Goal: Information Seeking & Learning: Learn about a topic

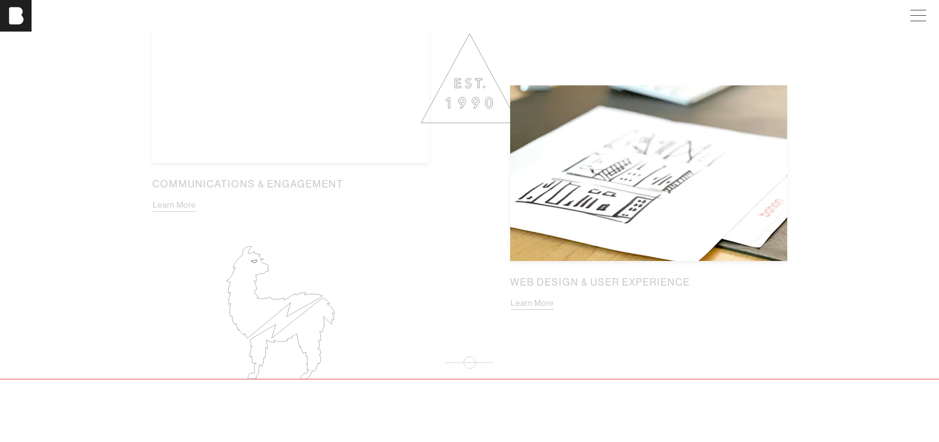
scroll to position [1183, 0]
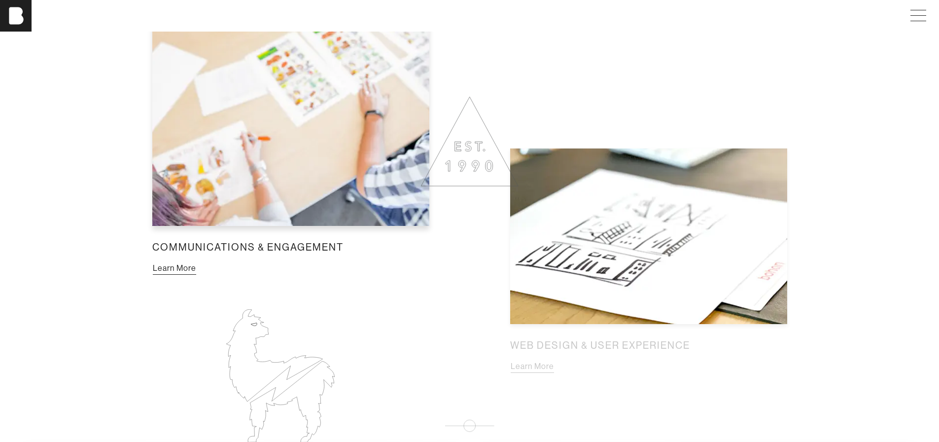
click at [162, 275] on button "Learn More" at bounding box center [174, 268] width 44 height 13
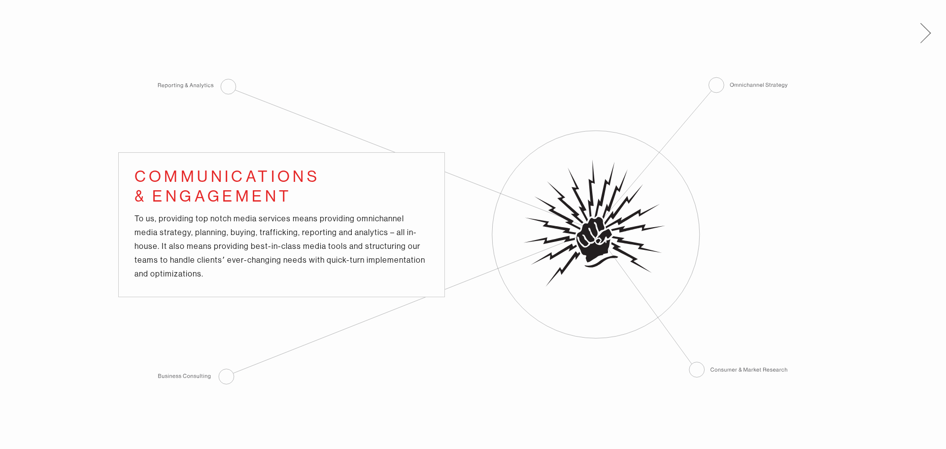
click at [928, 33] on span at bounding box center [924, 32] width 20 height 16
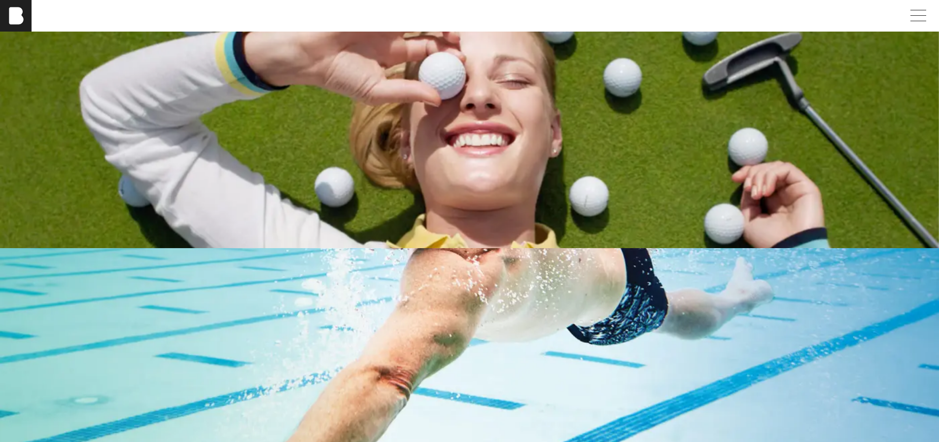
scroll to position [1774, 0]
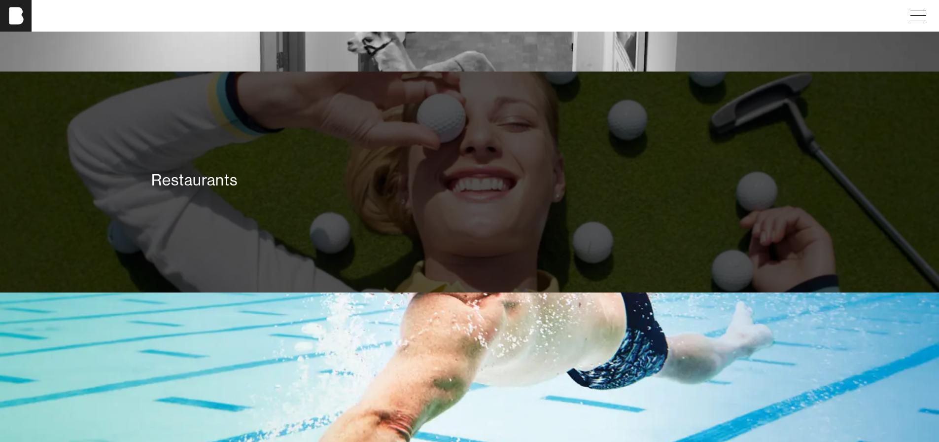
click at [430, 232] on div "Restaurants" at bounding box center [469, 181] width 939 height 221
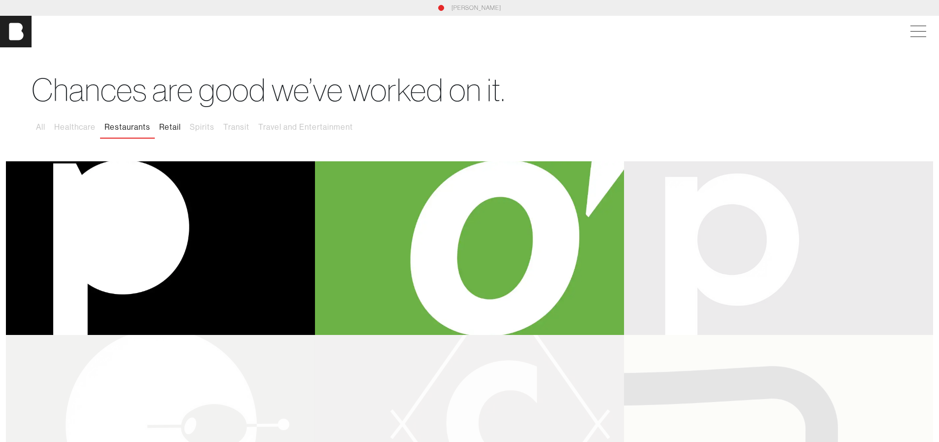
click at [167, 128] on button "Retail" at bounding box center [170, 127] width 31 height 21
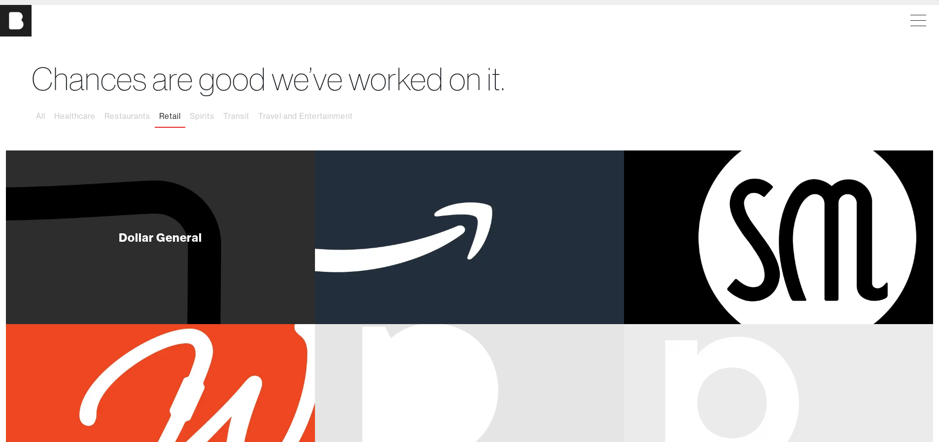
scroll to position [10, 0]
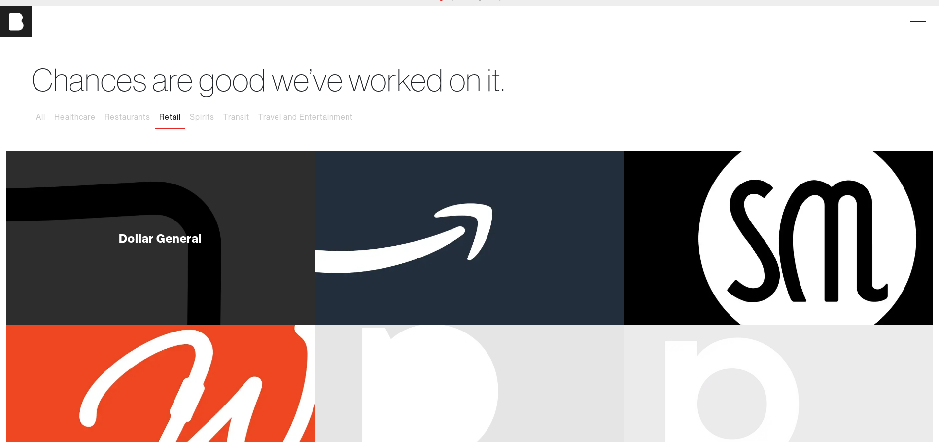
click at [163, 238] on div "Dollar General" at bounding box center [160, 238] width 83 height 12
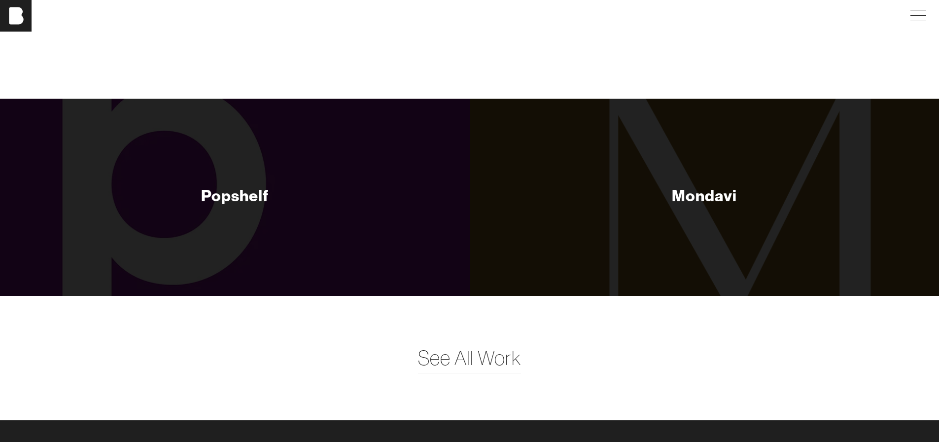
scroll to position [3943, 0]
